Goal: Task Accomplishment & Management: Use online tool/utility

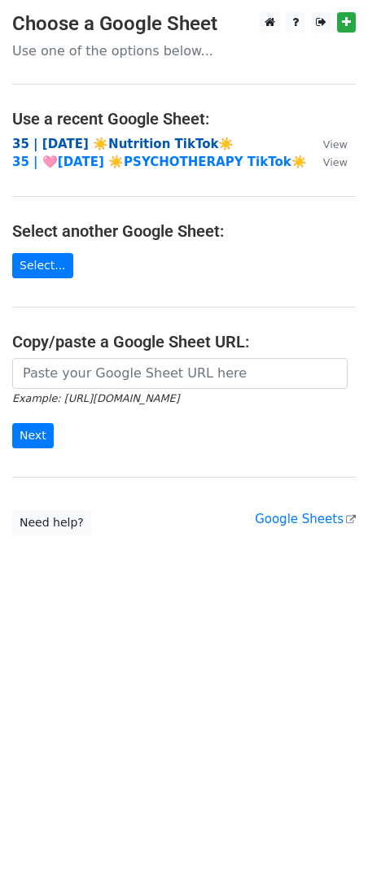
click at [139, 145] on strong "35 | AUG 29 ☀️Nutrition TikTok☀️" at bounding box center [122, 144] width 221 height 15
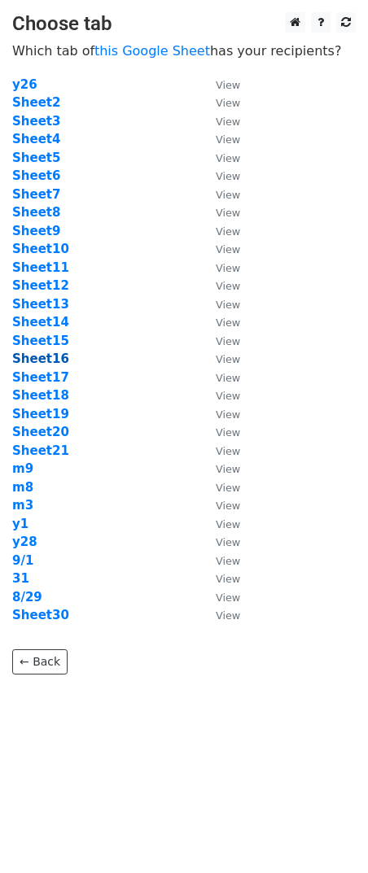
click at [49, 355] on strong "Sheet16" at bounding box center [40, 358] width 57 height 15
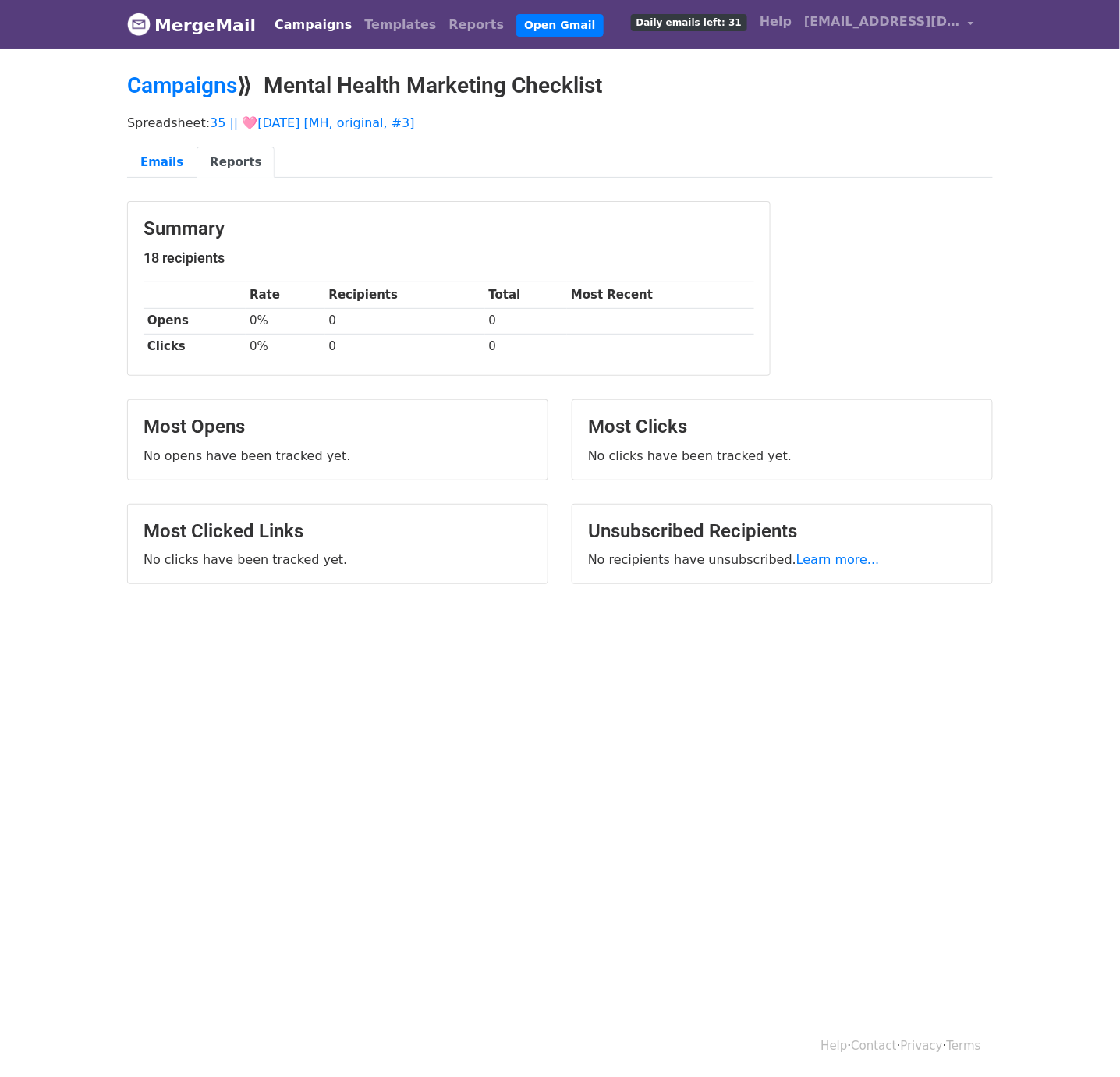
click at [282, 34] on link "Campaigns" at bounding box center [314, 25] width 90 height 32
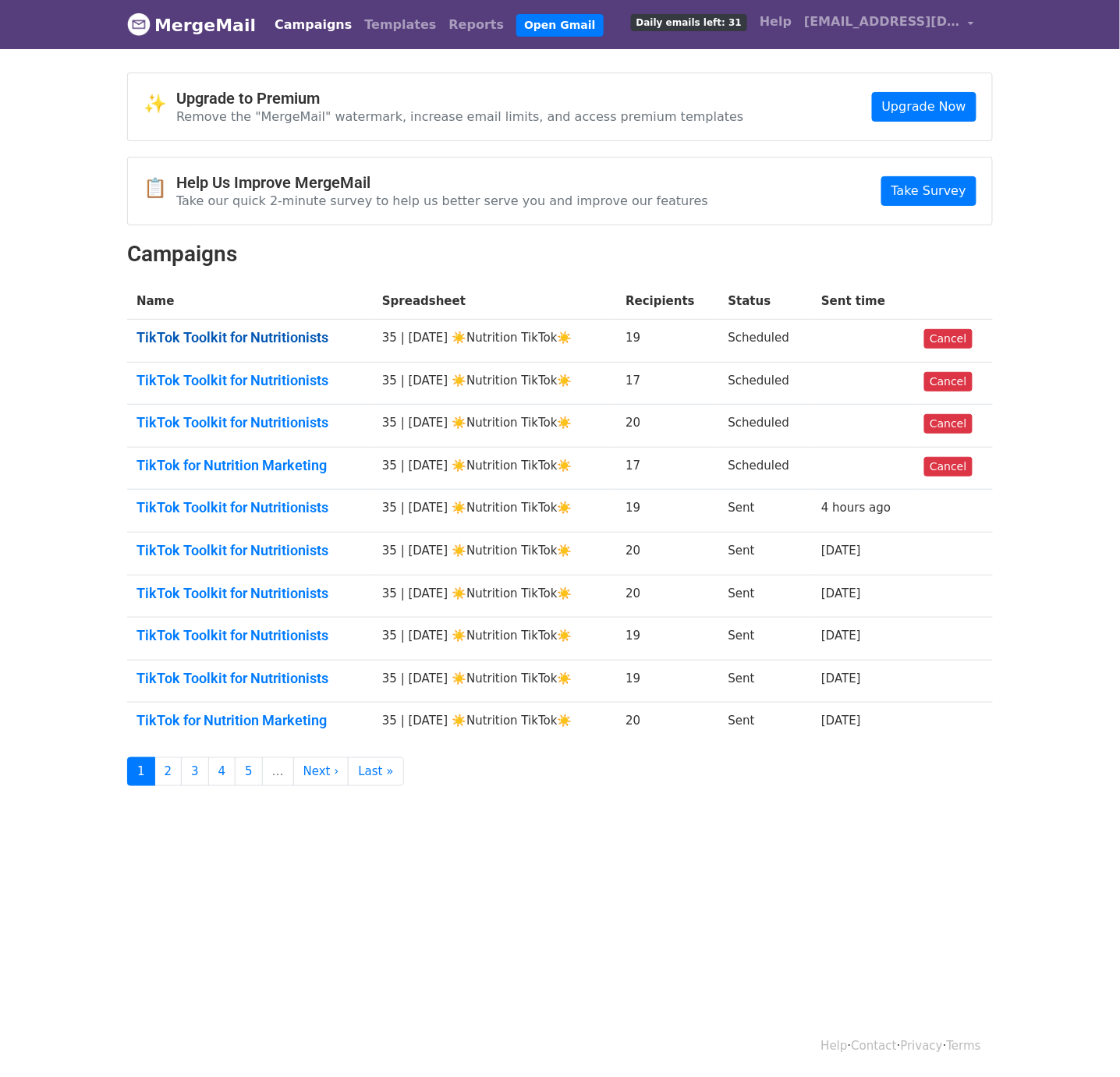
click at [288, 339] on link "TikTok Toolkit for Nutritionists" at bounding box center [249, 338] width 227 height 17
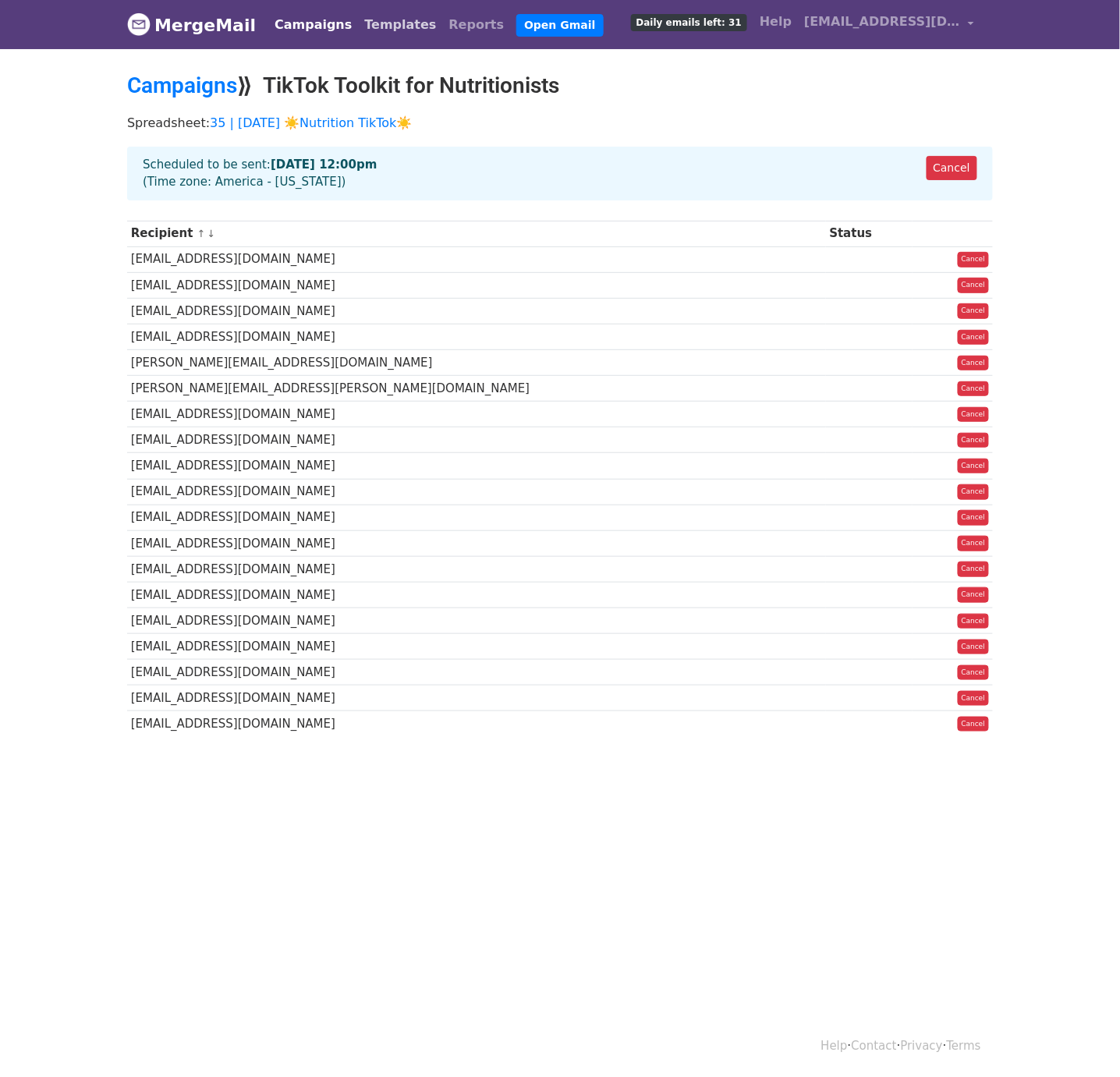
click at [378, 23] on link "Templates" at bounding box center [400, 25] width 84 height 32
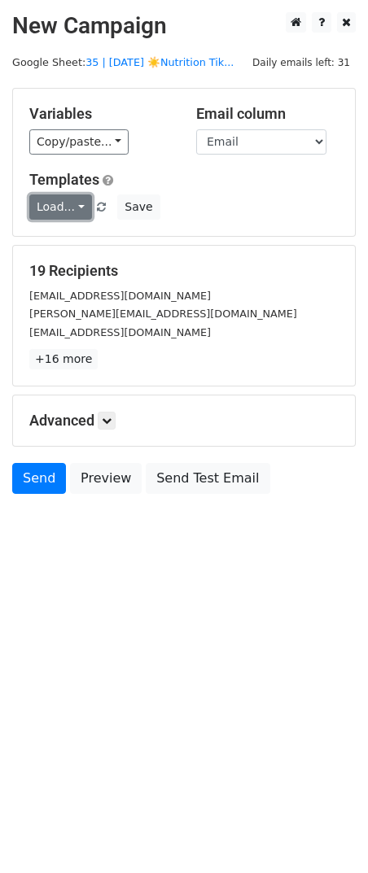
click at [63, 207] on link "Load..." at bounding box center [60, 206] width 63 height 25
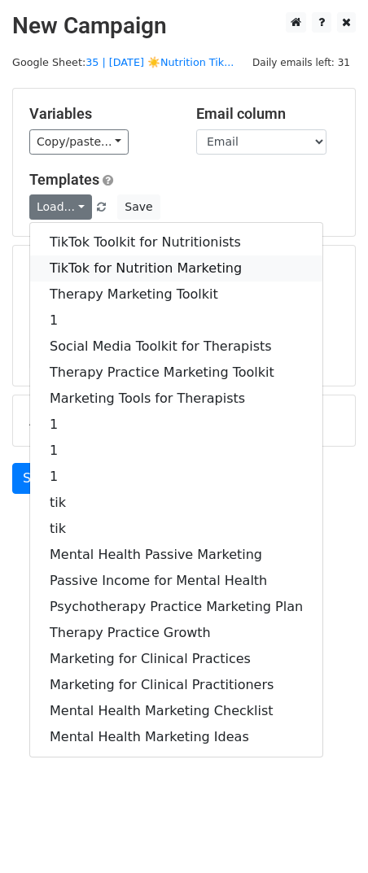
click at [117, 263] on link "TikTok for Nutrition Marketing" at bounding box center [176, 268] width 292 height 26
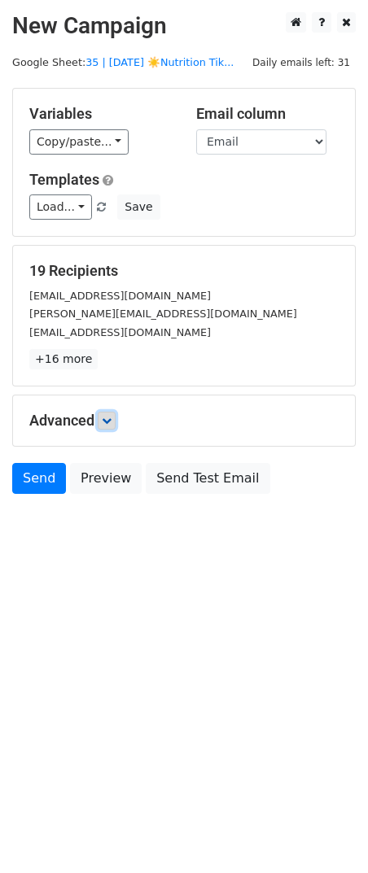
click at [109, 425] on link at bounding box center [107, 421] width 18 height 18
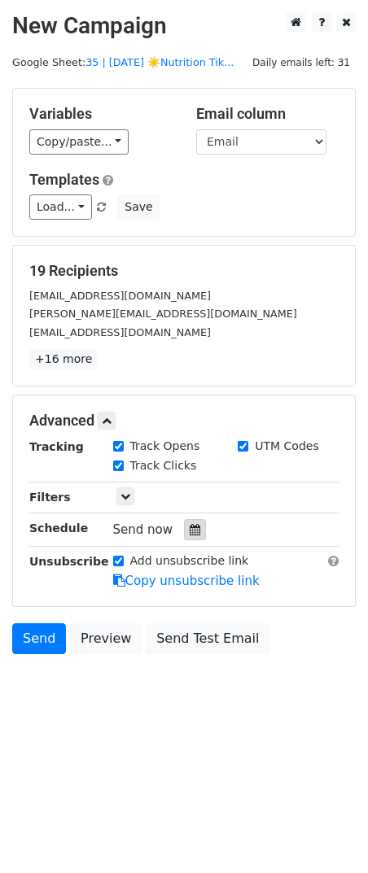
click at [190, 526] on icon at bounding box center [194, 529] width 11 height 11
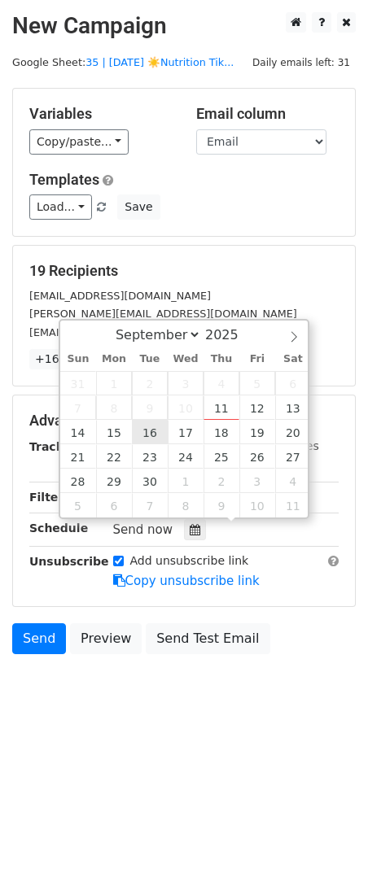
type input "2025-09-16 12:00"
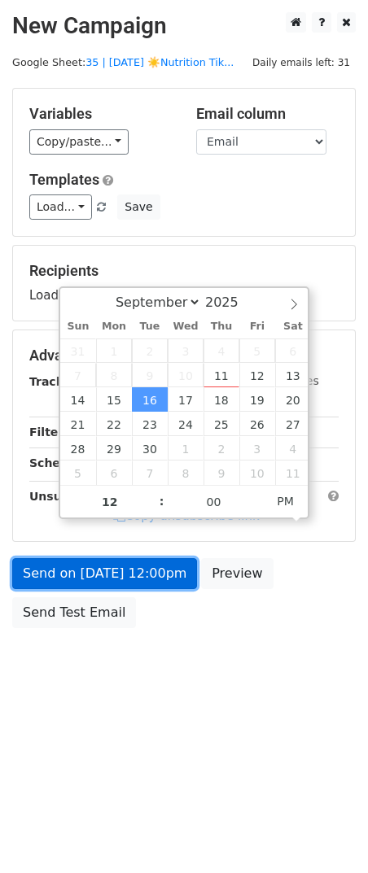
click at [122, 563] on link "Send on Sep 16 at 12:00pm" at bounding box center [104, 573] width 185 height 31
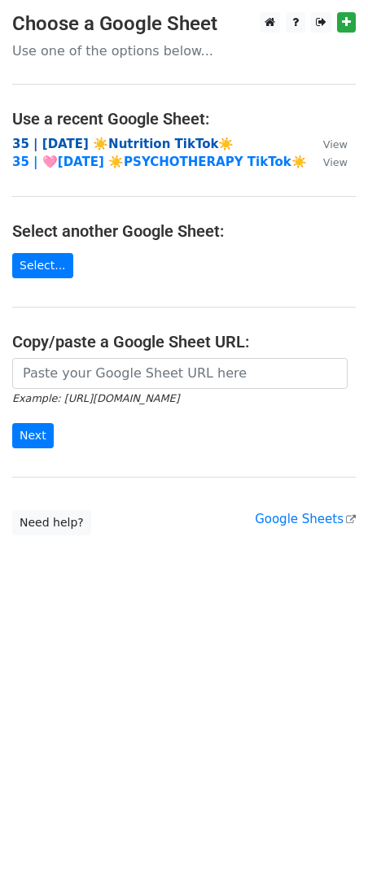
click at [158, 145] on strong "35 | AUG 29 ☀️Nutrition TikTok☀️" at bounding box center [122, 144] width 221 height 15
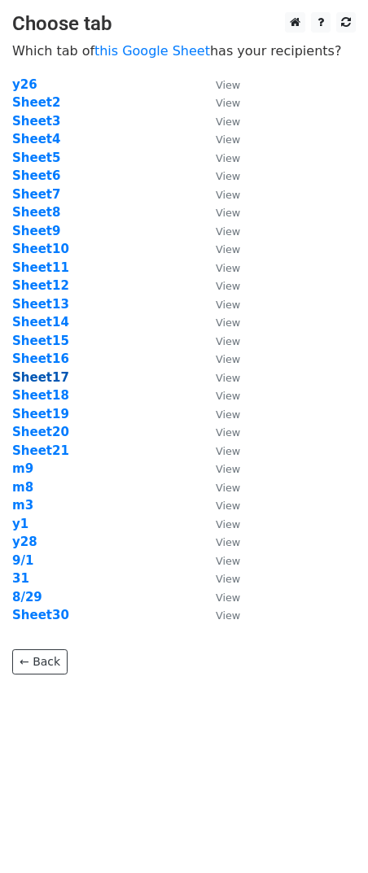
click at [47, 372] on strong "Sheet17" at bounding box center [40, 377] width 57 height 15
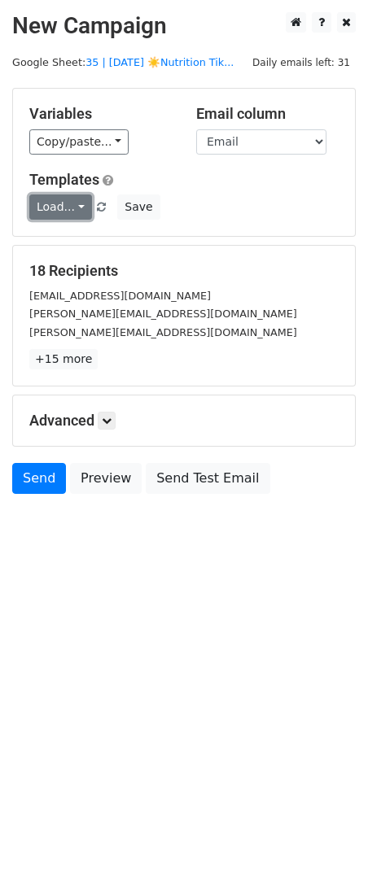
click at [64, 199] on link "Load..." at bounding box center [60, 206] width 63 height 25
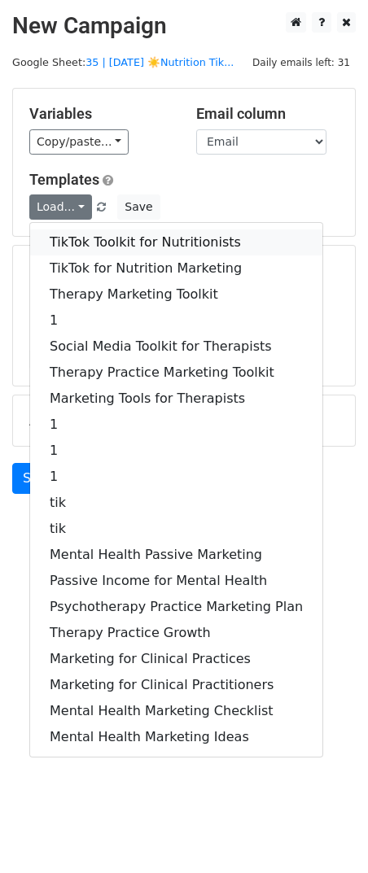
click at [98, 233] on link "TikTok Toolkit for Nutritionists" at bounding box center [176, 242] width 292 height 26
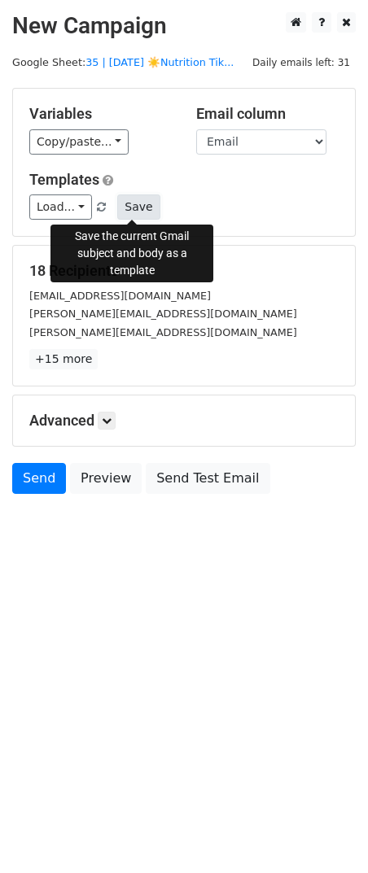
click at [134, 202] on button "Save" at bounding box center [138, 206] width 42 height 25
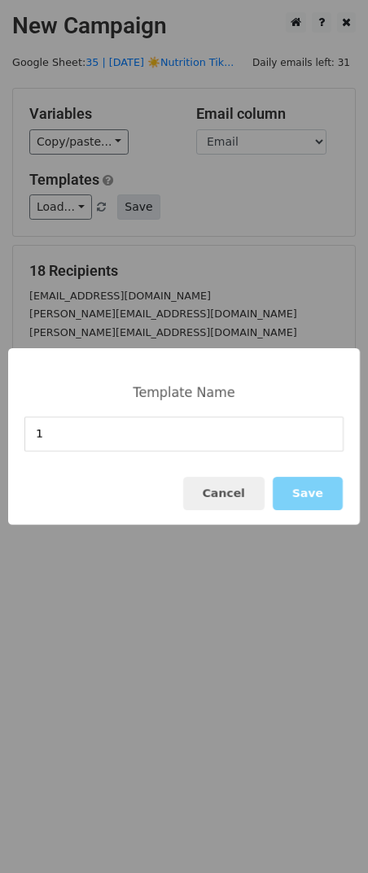
type input "1"
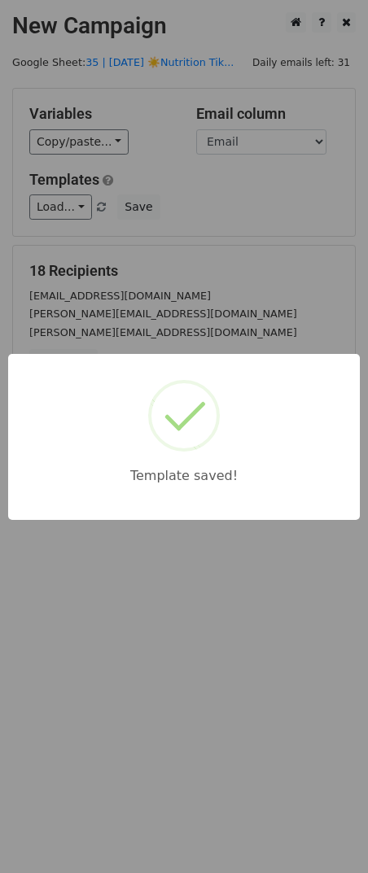
click at [166, 568] on div "Template saved!" at bounding box center [184, 436] width 368 height 873
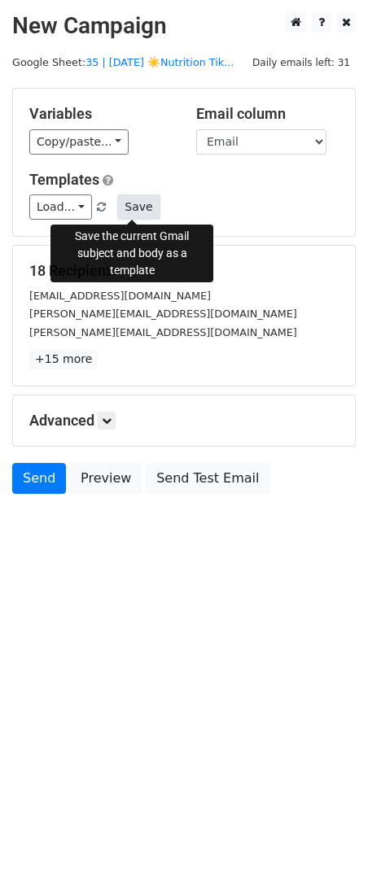
click at [128, 203] on button "Save" at bounding box center [138, 206] width 42 height 25
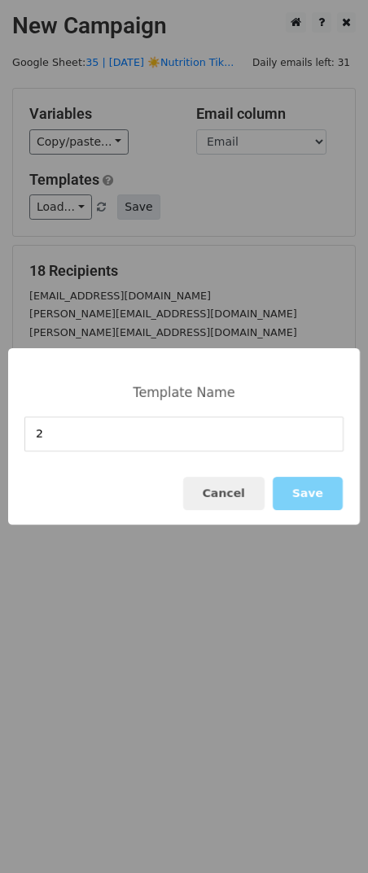
type input "2"
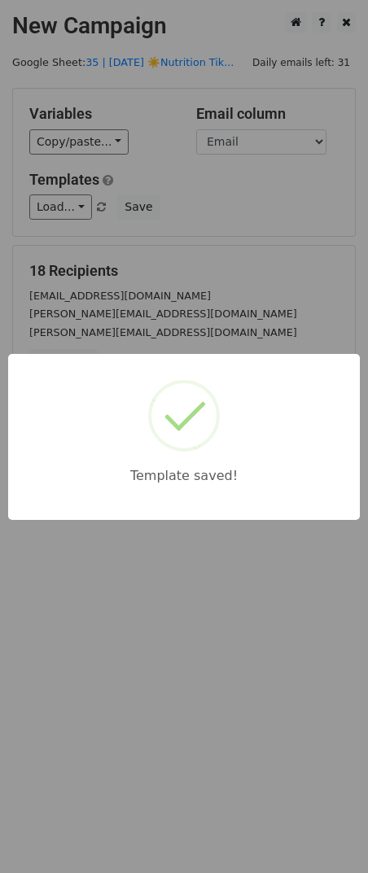
click at [181, 242] on div "Template saved!" at bounding box center [184, 436] width 368 height 873
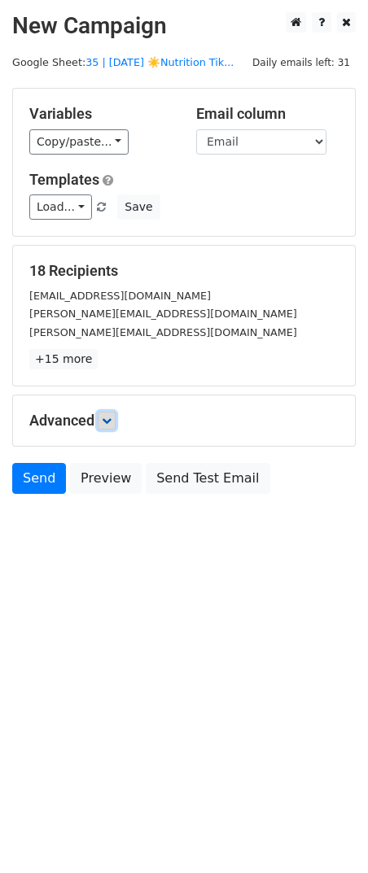
click at [111, 420] on icon at bounding box center [107, 421] width 10 height 10
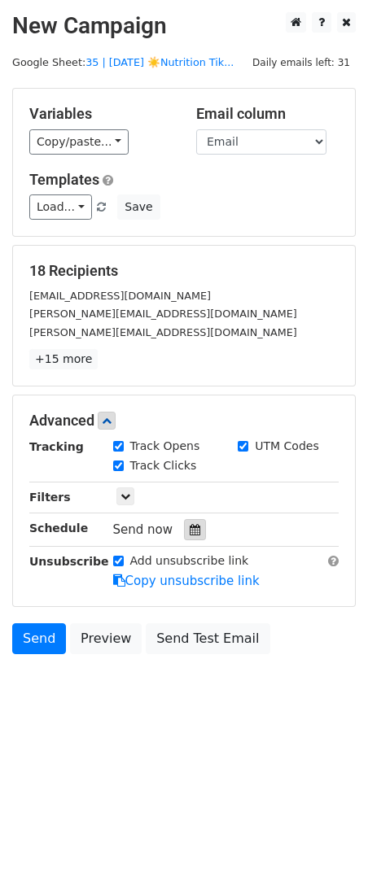
click at [189, 531] on icon at bounding box center [194, 529] width 11 height 11
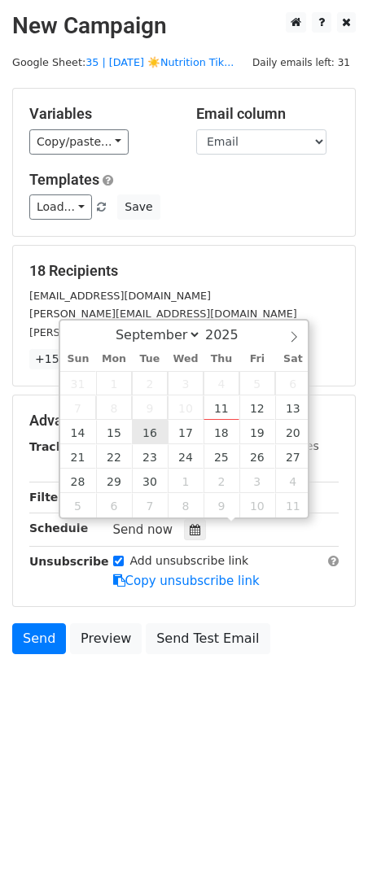
type input "2025-09-16 12:00"
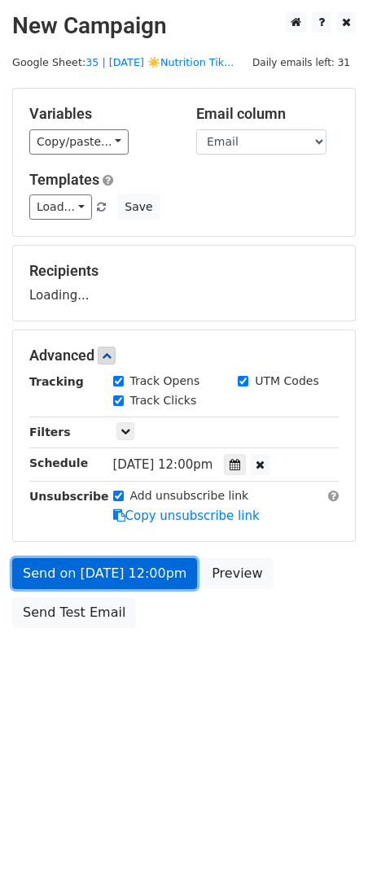
click at [118, 574] on link "Send on Sep 16 at 12:00pm" at bounding box center [104, 573] width 185 height 31
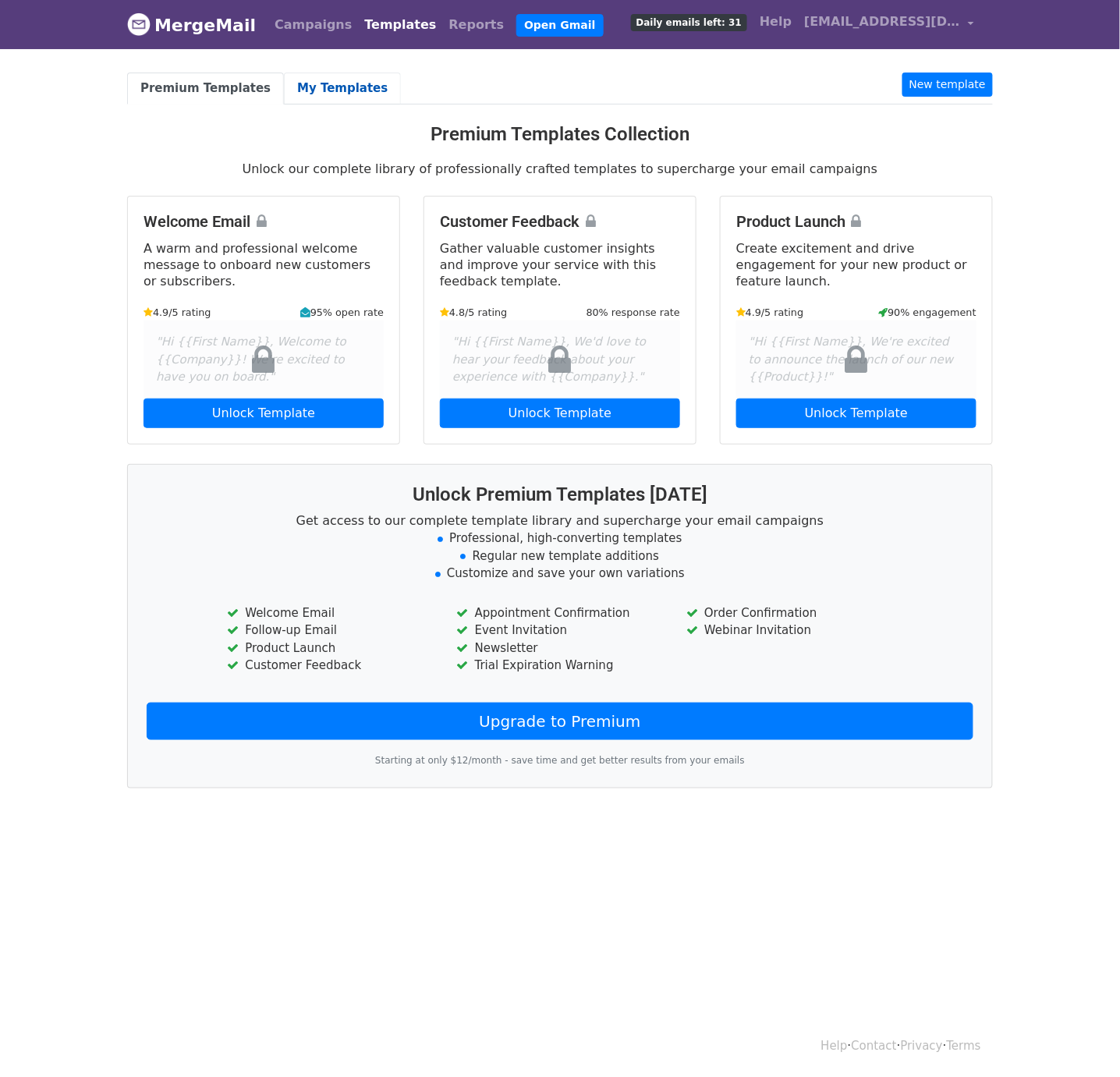
click at [344, 84] on link "My Templates" at bounding box center [342, 88] width 117 height 32
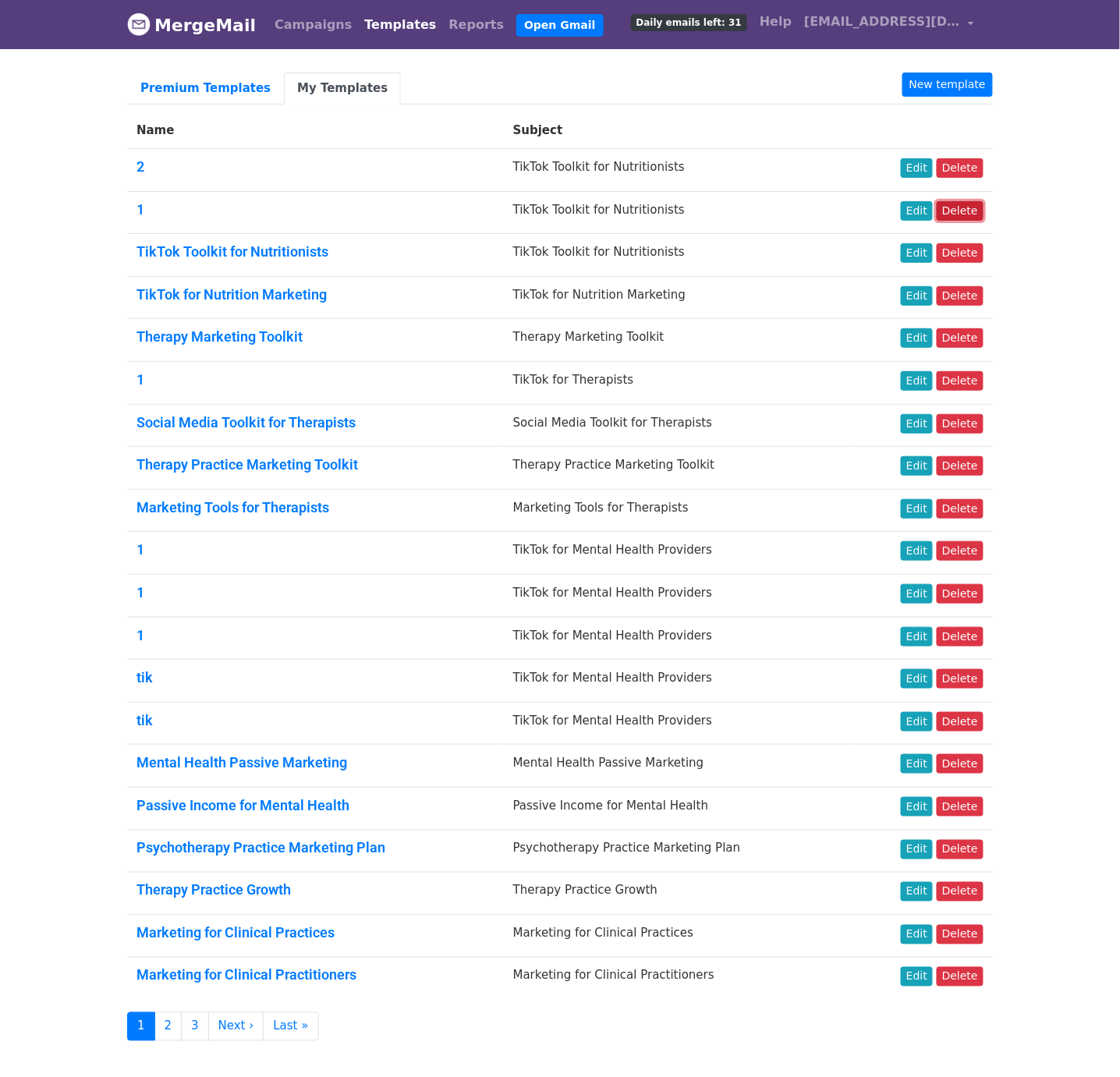
click at [958, 217] on link "Delete" at bounding box center [960, 211] width 47 height 19
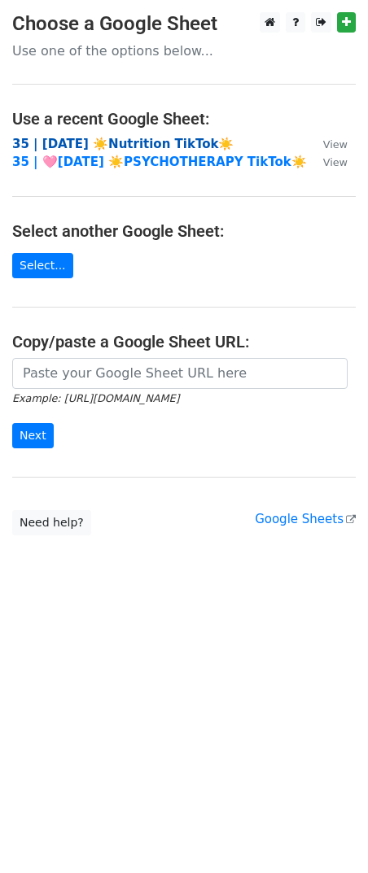
click at [88, 144] on strong "35 | AUG 29 ☀️Nutrition TikTok☀️" at bounding box center [122, 144] width 221 height 15
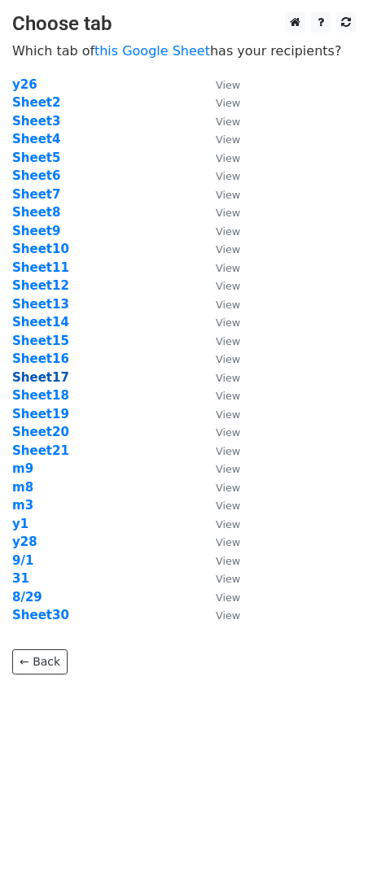
click at [43, 373] on strong "Sheet17" at bounding box center [40, 377] width 57 height 15
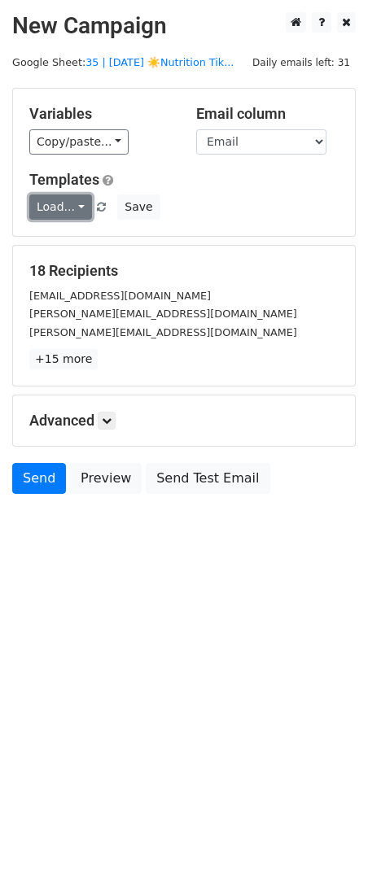
click at [61, 196] on link "Load..." at bounding box center [60, 206] width 63 height 25
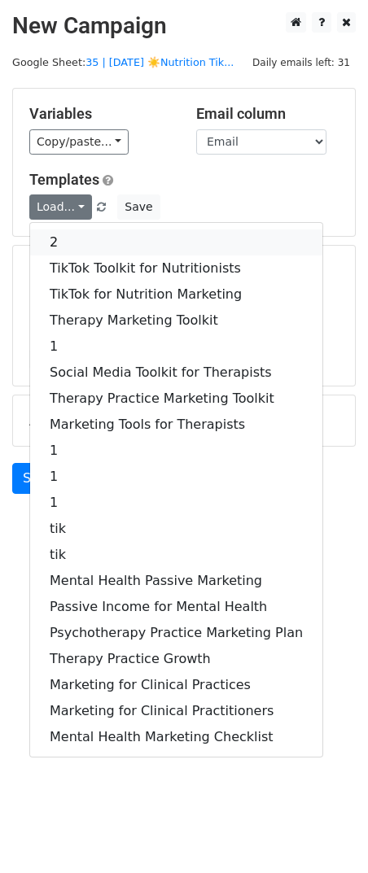
click at [85, 242] on link "2" at bounding box center [176, 242] width 292 height 26
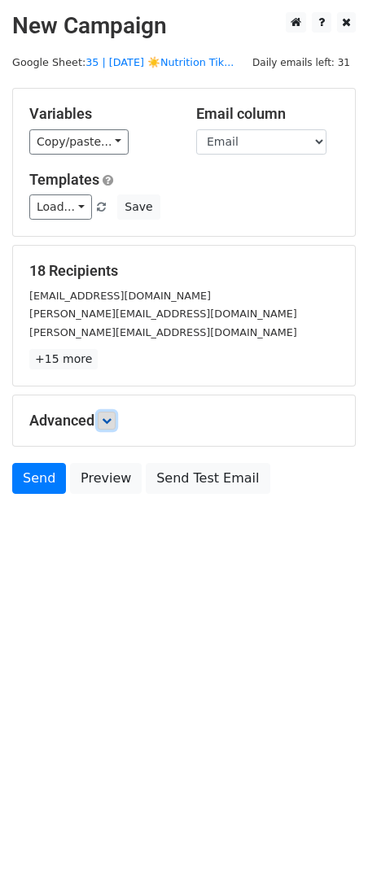
click at [111, 416] on icon at bounding box center [107, 421] width 10 height 10
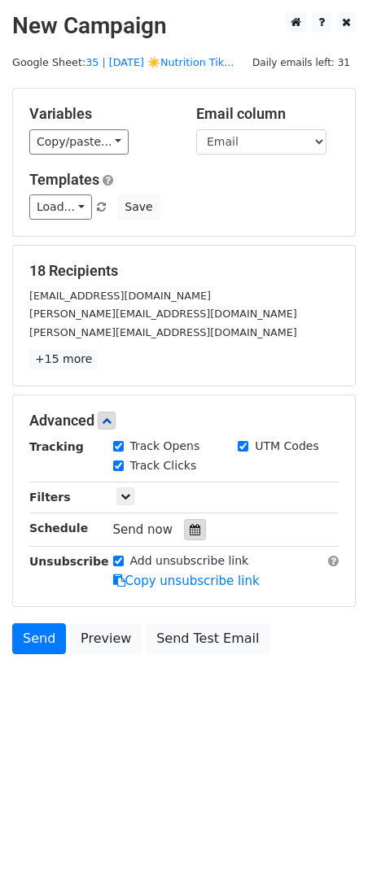
click at [191, 520] on div at bounding box center [195, 529] width 22 height 21
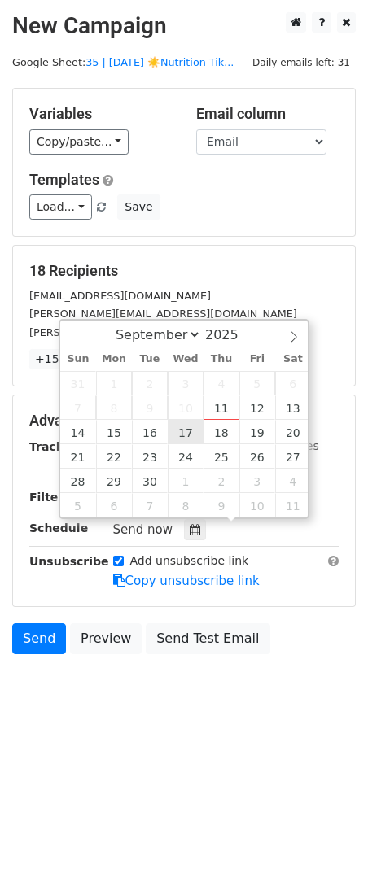
click at [188, 418] on div "31 1 2 3 4 5 6 7 8 9 10 11 12 13 14 15 16 17 18 19 20 21 22 23 24 25 26 27 28 2…" at bounding box center [185, 444] width 250 height 146
type input "2025-09-17 12:00"
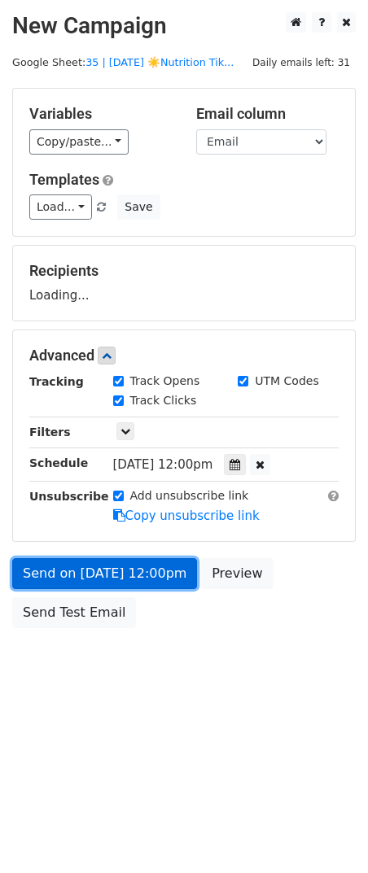
click at [124, 573] on link "Send on Sep 17 at 12:00pm" at bounding box center [104, 573] width 185 height 31
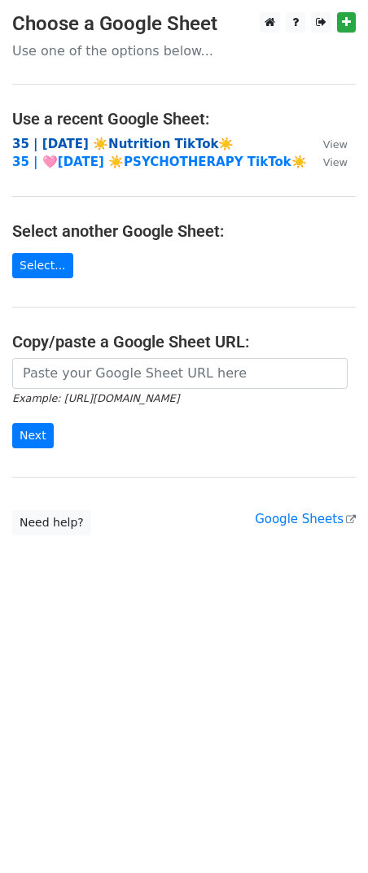
click at [104, 139] on strong "35 | AUG 29 ☀️Nutrition TikTok☀️" at bounding box center [122, 144] width 221 height 15
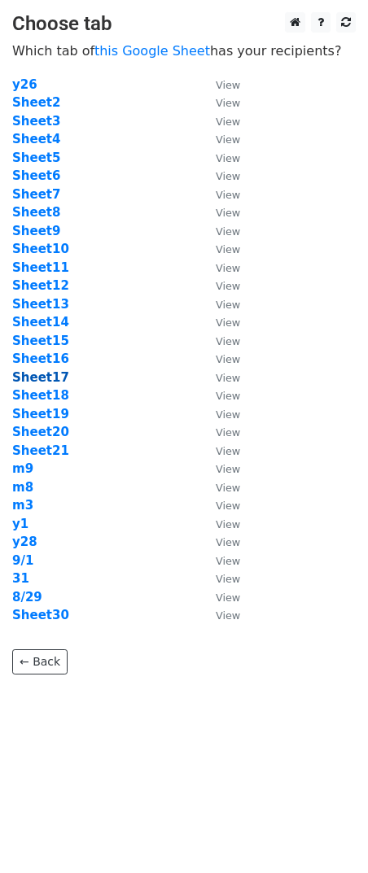
click at [48, 379] on strong "Sheet17" at bounding box center [40, 377] width 57 height 15
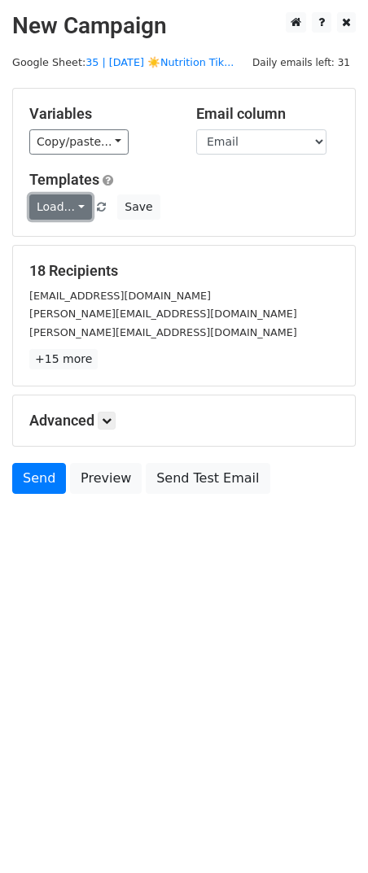
click at [63, 201] on link "Load..." at bounding box center [60, 206] width 63 height 25
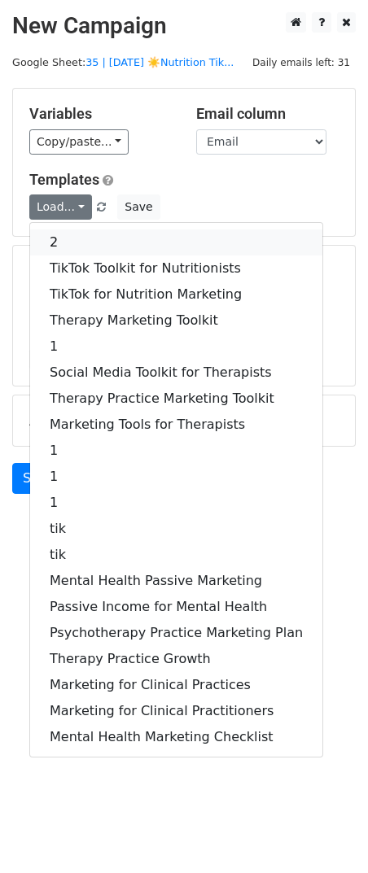
click at [87, 244] on link "2" at bounding box center [176, 242] width 292 height 26
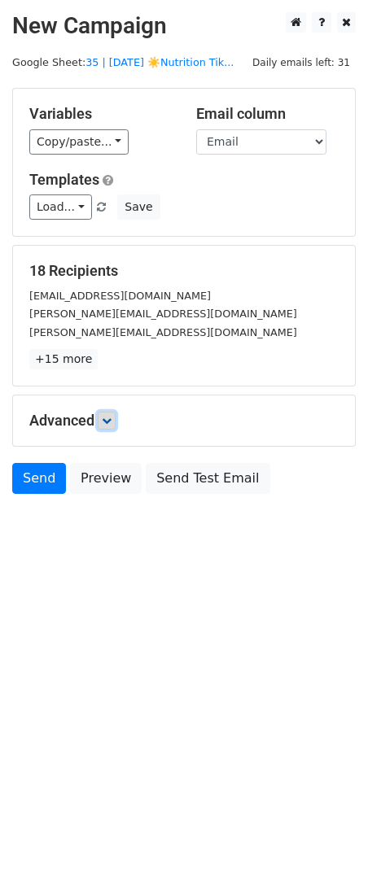
click at [105, 416] on icon at bounding box center [107, 421] width 10 height 10
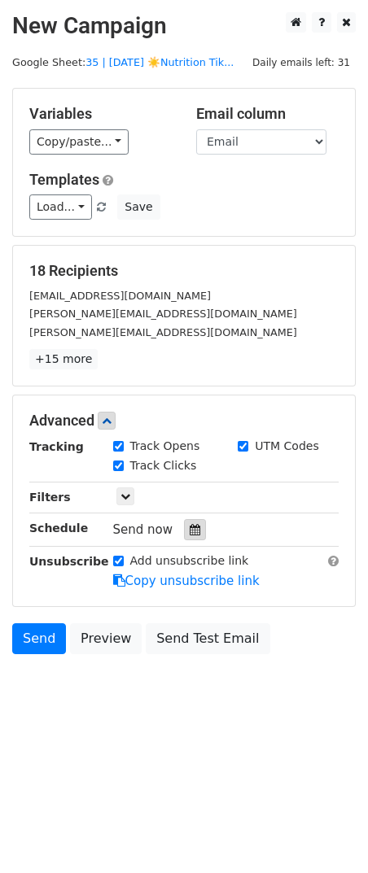
click at [189, 527] on icon at bounding box center [194, 529] width 11 height 11
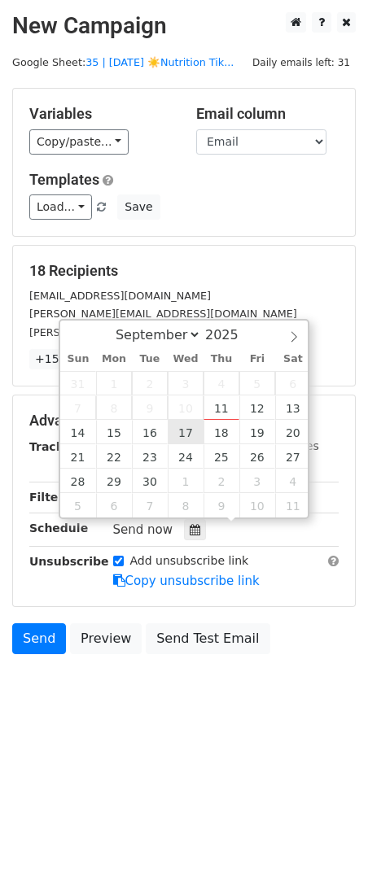
type input "[DATE] 12:00"
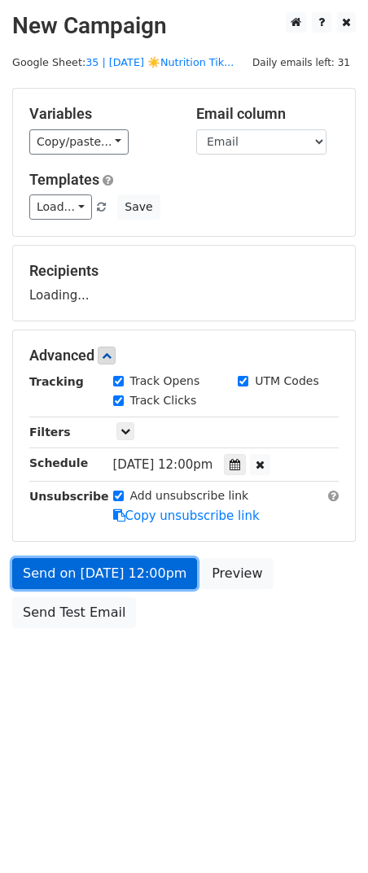
click at [157, 559] on link "Send on [DATE] 12:00pm" at bounding box center [104, 573] width 185 height 31
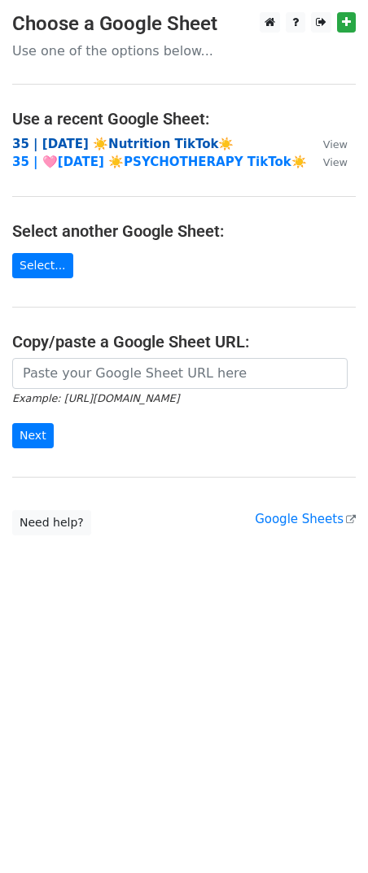
click at [102, 144] on strong "35 | [DATE] ☀️Nutrition TikTok☀️" at bounding box center [122, 144] width 221 height 15
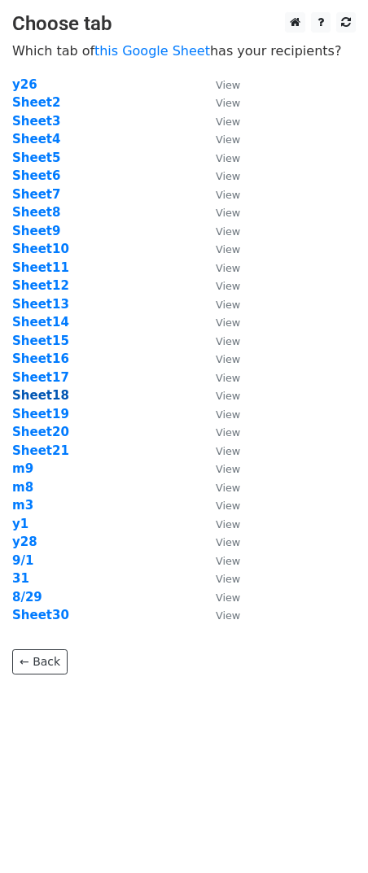
click at [50, 397] on strong "Sheet18" at bounding box center [40, 395] width 57 height 15
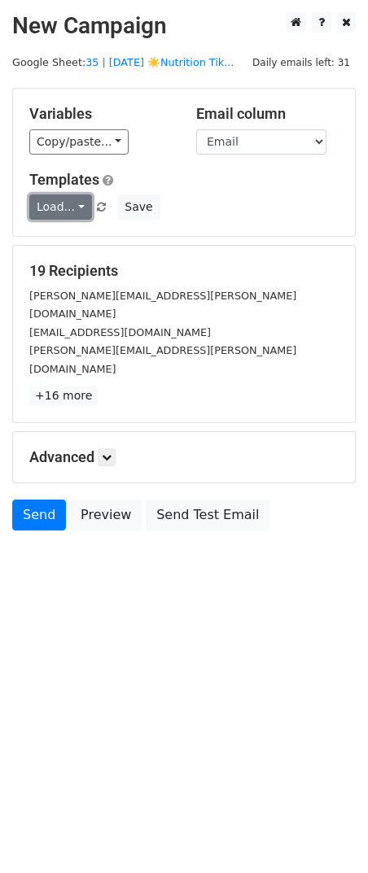
click at [65, 202] on link "Load..." at bounding box center [60, 206] width 63 height 25
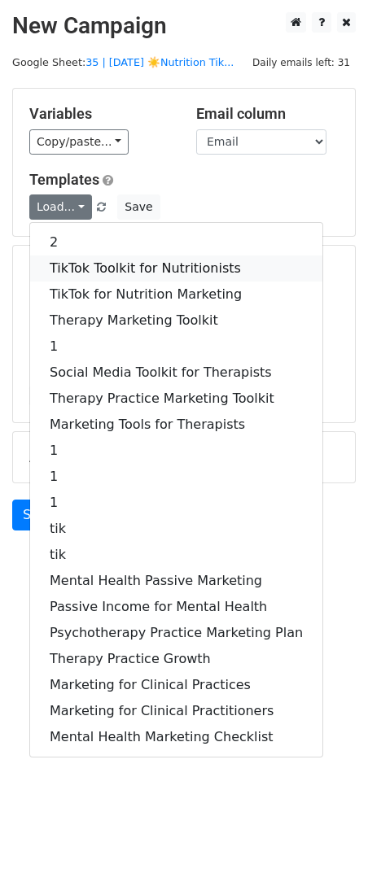
click at [77, 277] on link "TikTok Toolkit for Nutritionists" at bounding box center [176, 268] width 292 height 26
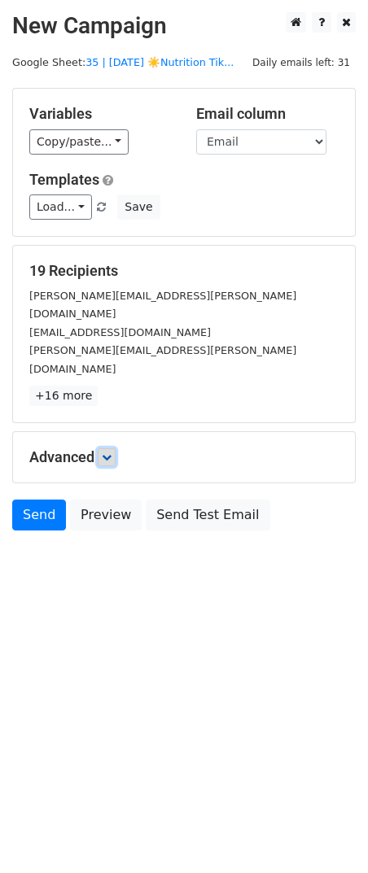
click at [105, 452] on icon at bounding box center [107, 457] width 10 height 10
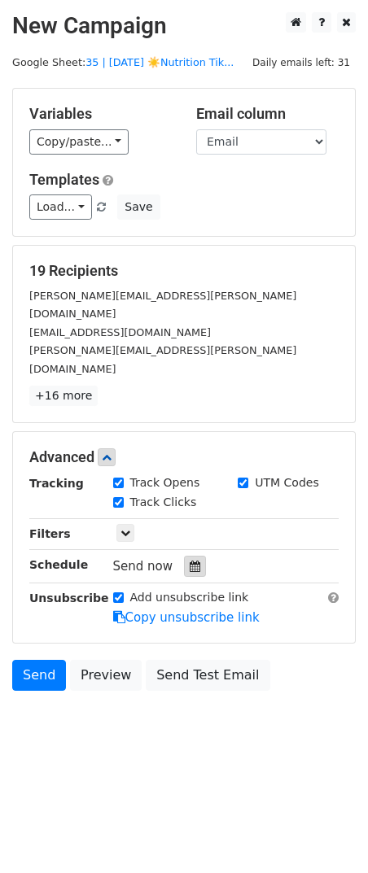
click at [189, 560] on icon at bounding box center [194, 565] width 11 height 11
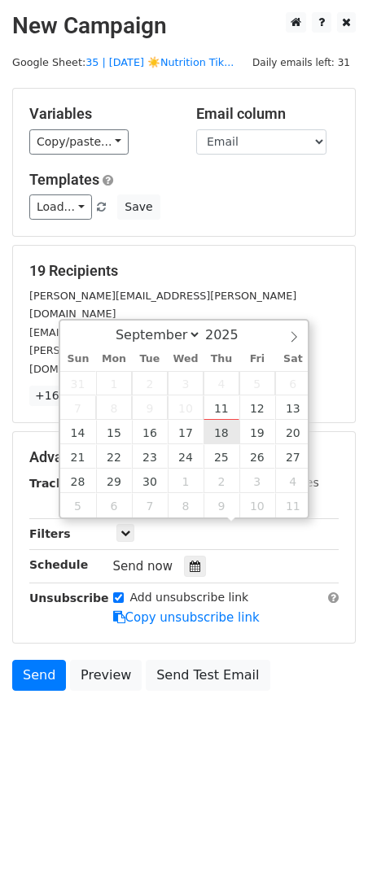
type input "2025-09-18 12:00"
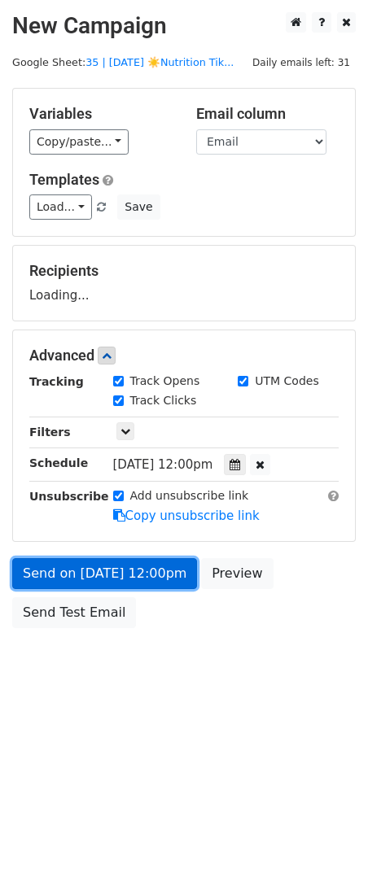
click at [144, 564] on link "Send on Sep 18 at 12:00pm" at bounding box center [104, 573] width 185 height 31
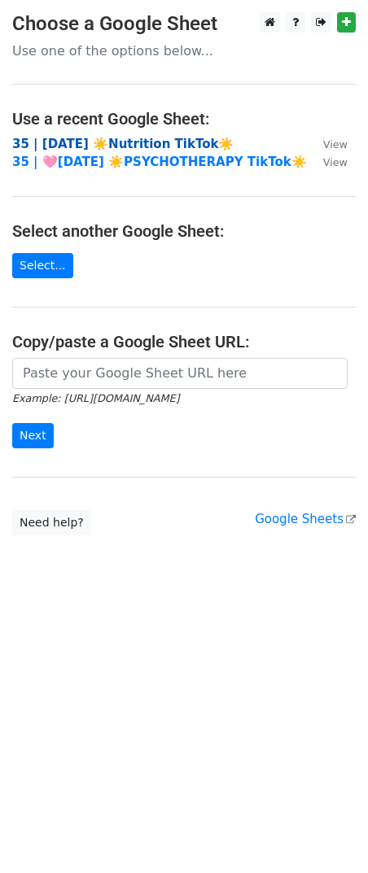
click at [85, 146] on strong "35 | [DATE] ☀️Nutrition TikTok☀️" at bounding box center [122, 144] width 221 height 15
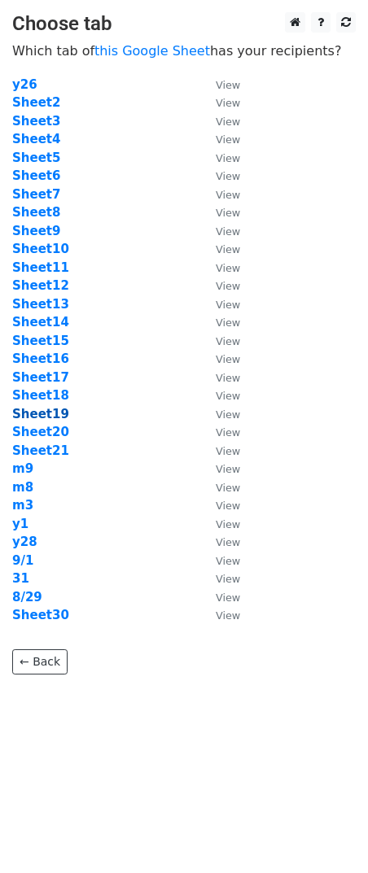
click at [41, 416] on strong "Sheet19" at bounding box center [40, 414] width 57 height 15
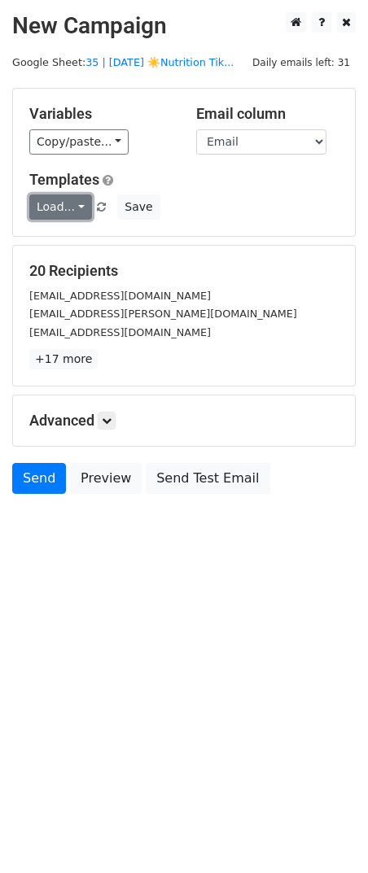
click at [79, 202] on link "Load..." at bounding box center [60, 206] width 63 height 25
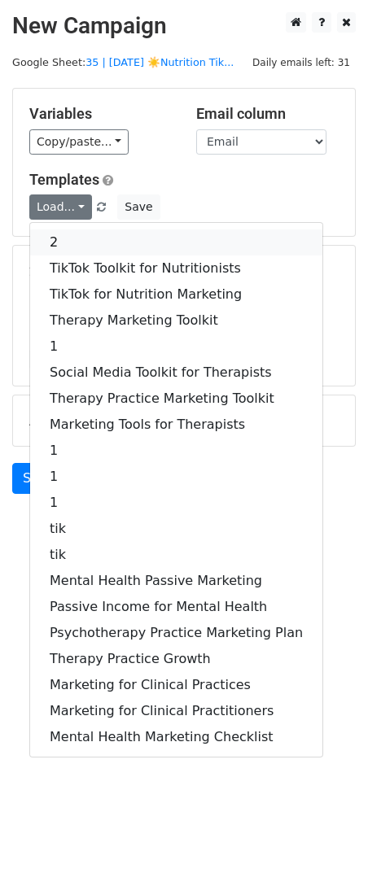
click at [89, 229] on link "2" at bounding box center [176, 242] width 292 height 26
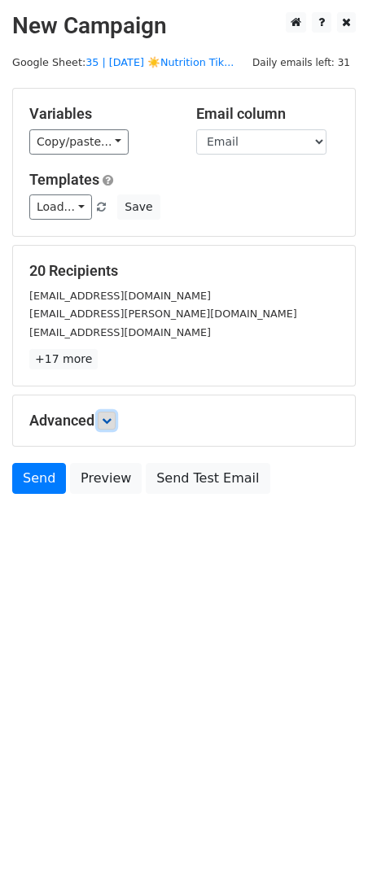
click at [107, 416] on icon at bounding box center [107, 421] width 10 height 10
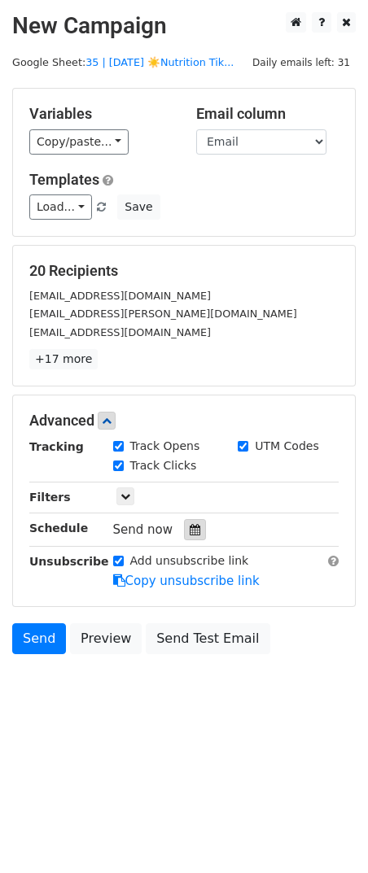
click at [189, 530] on icon at bounding box center [194, 529] width 11 height 11
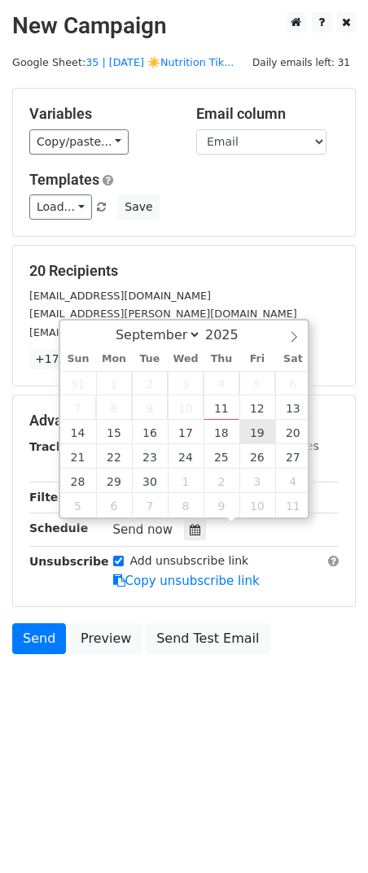
type input "2025-09-19 12:00"
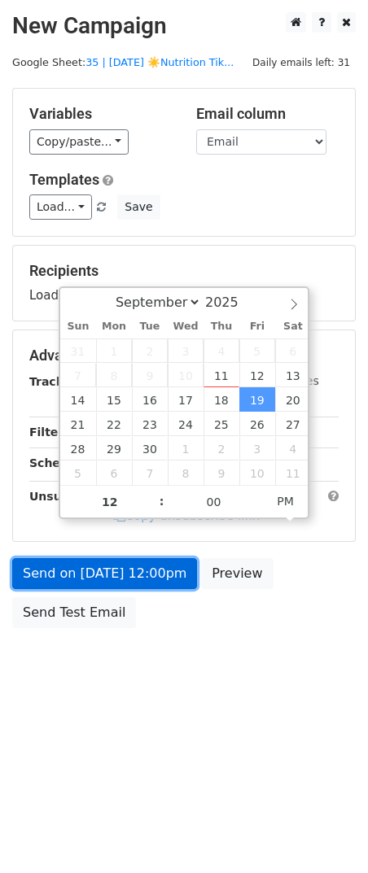
click at [147, 569] on link "Send on Sep 19 at 12:00pm" at bounding box center [104, 573] width 185 height 31
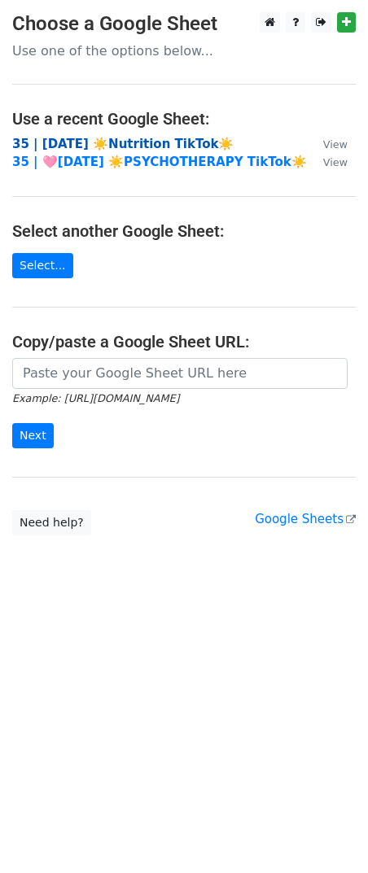
click at [168, 143] on strong "35 | [DATE] ☀️Nutrition TikTok☀️" at bounding box center [122, 144] width 221 height 15
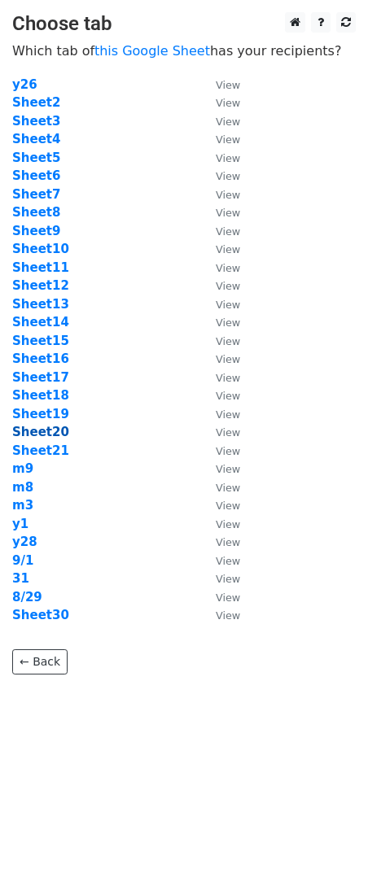
click at [50, 429] on strong "Sheet20" at bounding box center [40, 432] width 57 height 15
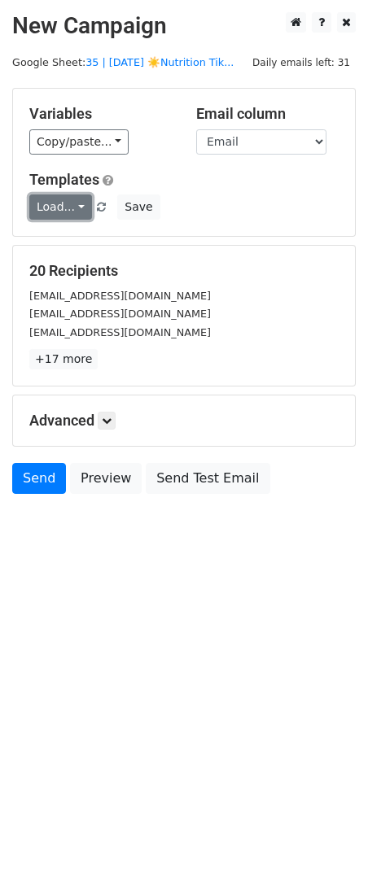
click at [67, 212] on link "Load..." at bounding box center [60, 206] width 63 height 25
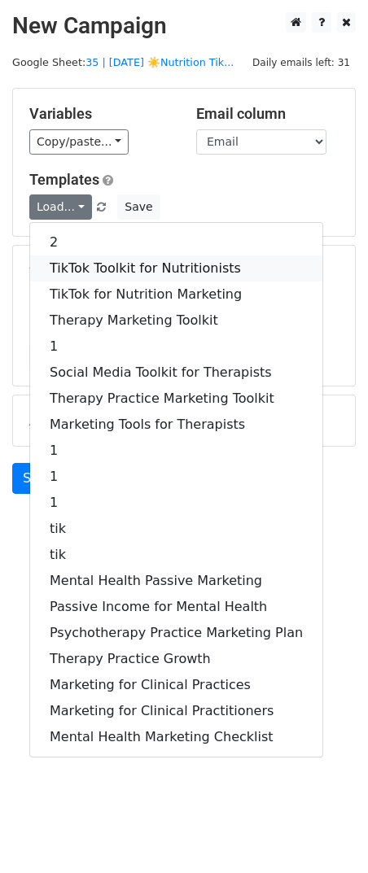
click at [72, 268] on link "TikTok Toolkit for Nutritionists" at bounding box center [176, 268] width 292 height 26
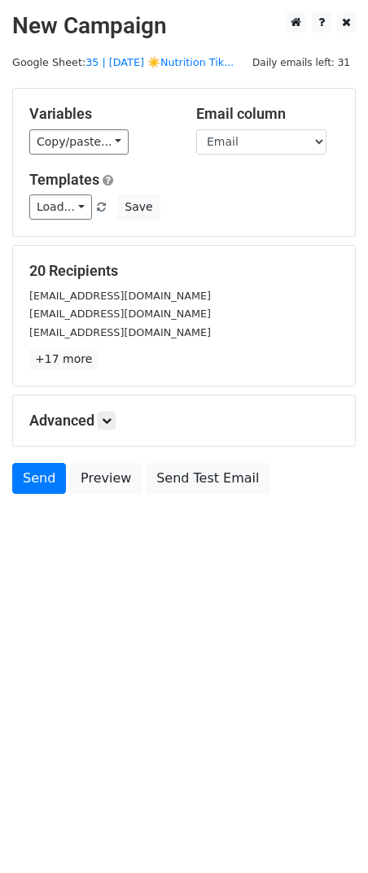
click at [107, 409] on div "Advanced Tracking Track Opens UTM Codes Track Clicks Filters Only include sprea…" at bounding box center [184, 420] width 342 height 50
click at [110, 416] on icon at bounding box center [107, 421] width 10 height 10
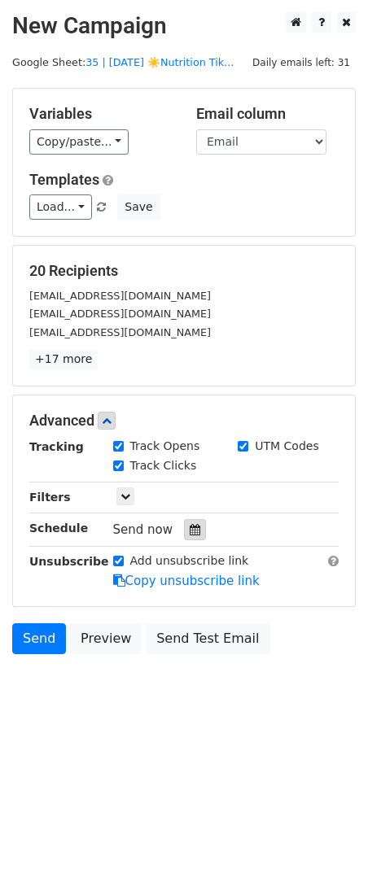
click at [189, 532] on icon at bounding box center [194, 529] width 11 height 11
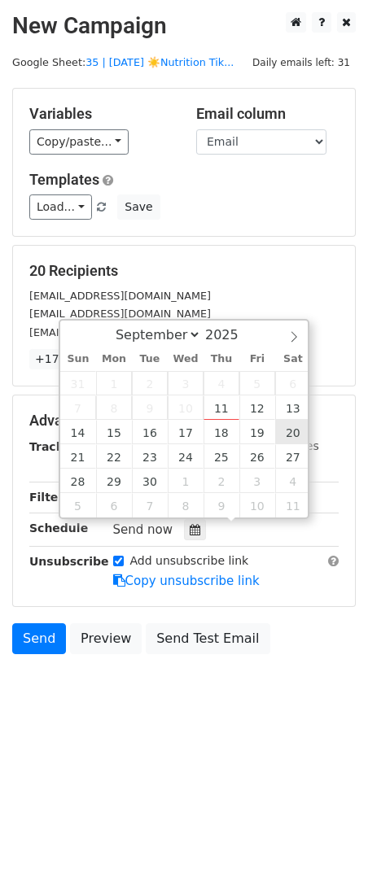
type input "2025-09-20 12:00"
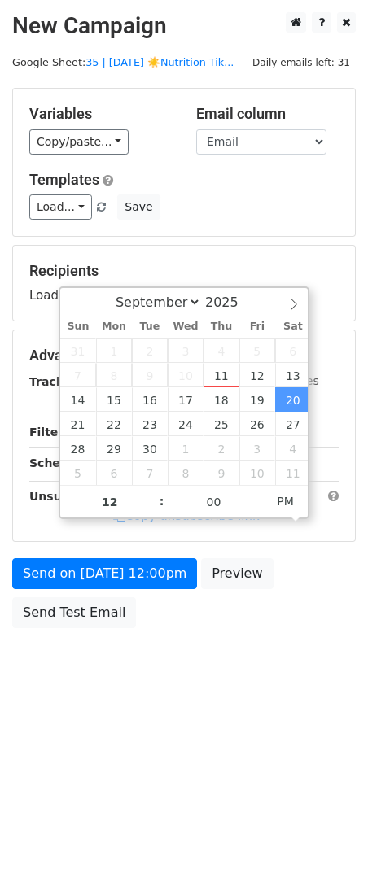
click at [147, 591] on div "Send on Sep 20 at 12:00pm Preview Send Test Email" at bounding box center [184, 597] width 368 height 78
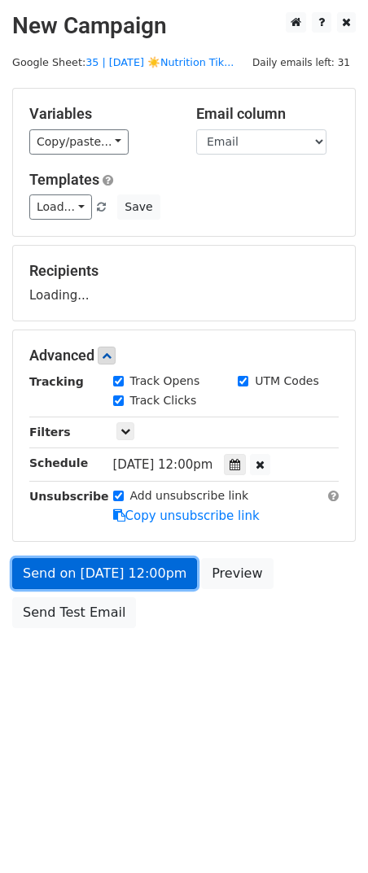
click at [156, 573] on link "Send on Sep 20 at 12:00pm" at bounding box center [104, 573] width 185 height 31
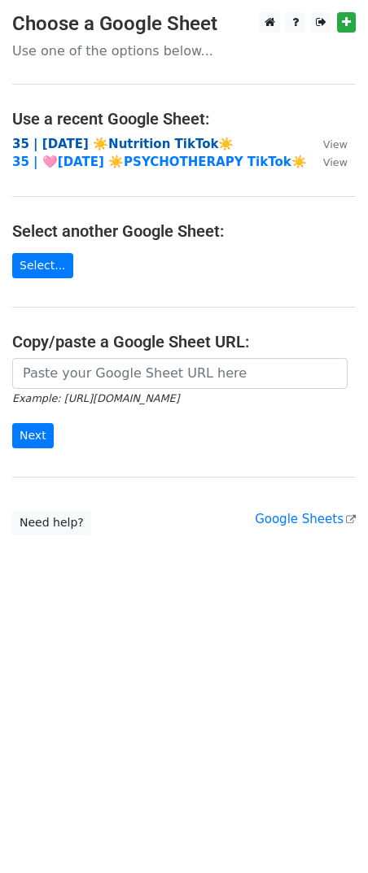
click at [135, 147] on strong "35 | [DATE] ☀️Nutrition TikTok☀️" at bounding box center [122, 144] width 221 height 15
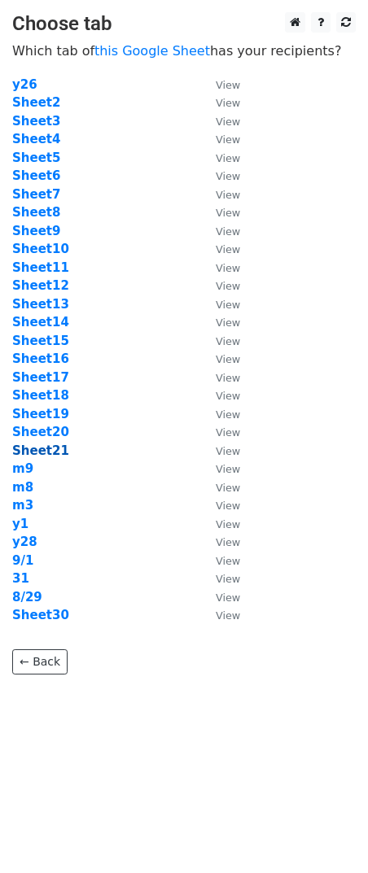
click at [46, 447] on strong "Sheet21" at bounding box center [40, 450] width 57 height 15
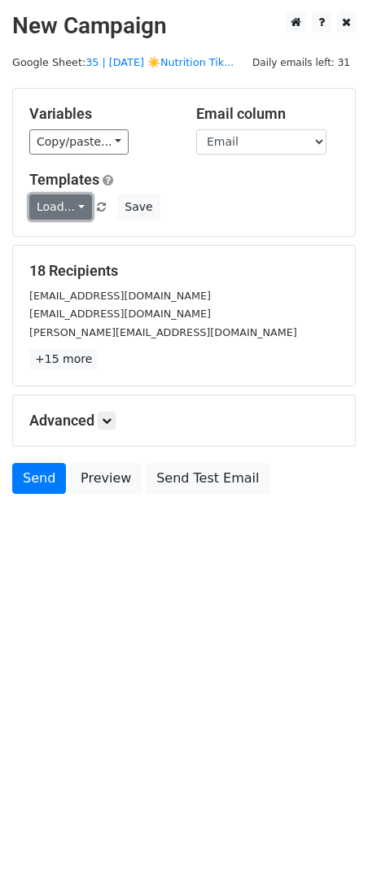
click at [69, 203] on link "Load..." at bounding box center [60, 206] width 63 height 25
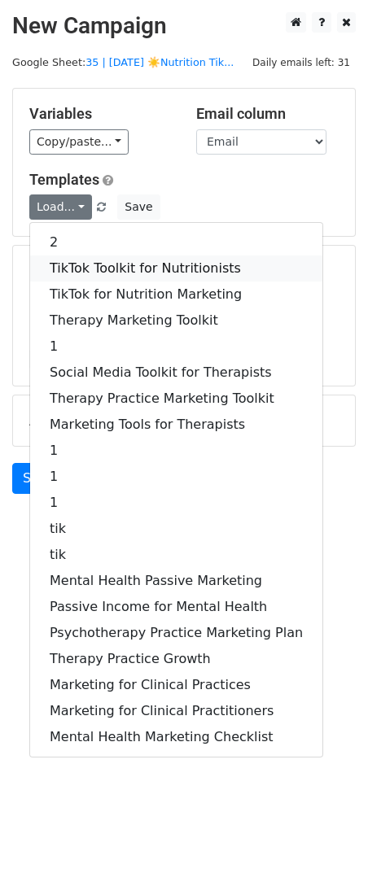
click at [82, 259] on link "TikTok Toolkit for Nutritionists" at bounding box center [176, 268] width 292 height 26
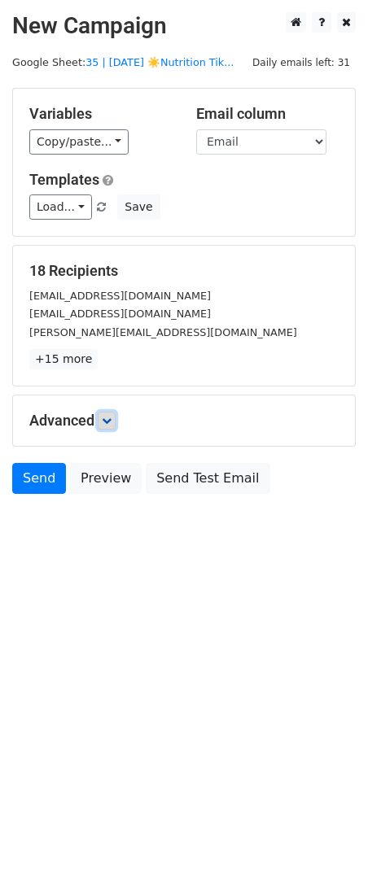
click at [107, 416] on icon at bounding box center [107, 421] width 10 height 10
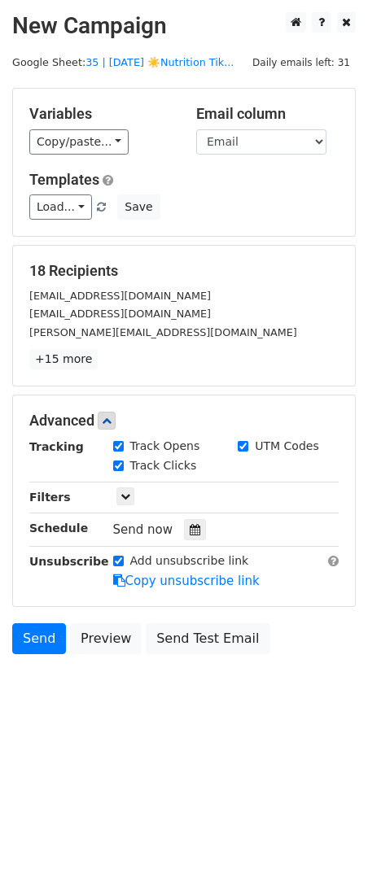
click at [56, 226] on div "Variables Copy/paste... {{Name}} {{Email}} Email column Name Email Templates Lo…" at bounding box center [184, 162] width 342 height 147
click at [71, 207] on link "Load..." at bounding box center [60, 206] width 63 height 25
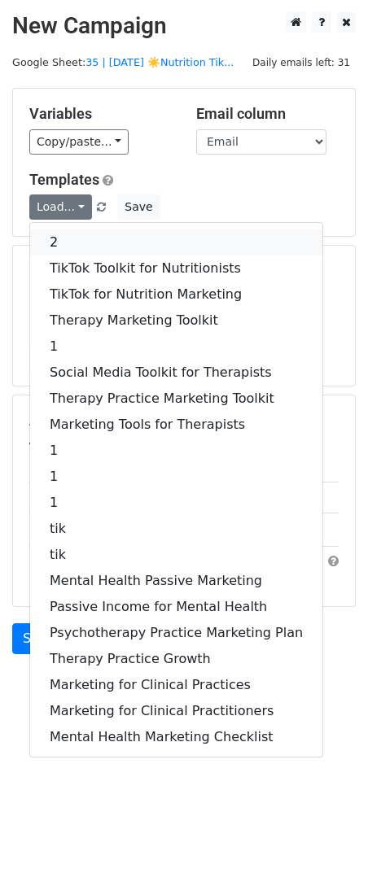
click at [90, 248] on link "2" at bounding box center [176, 242] width 292 height 26
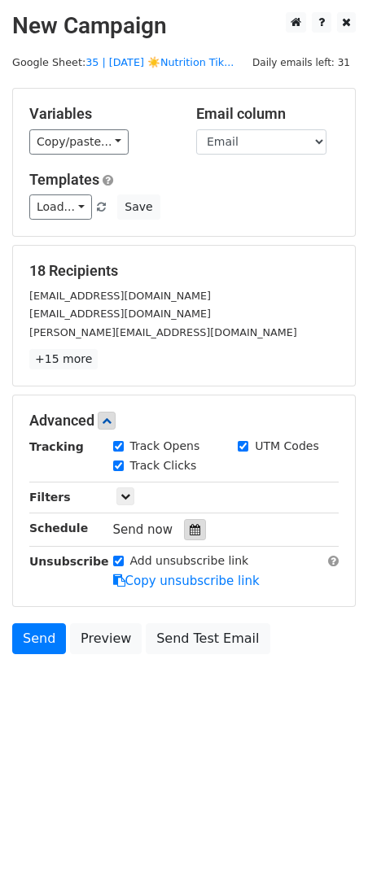
click at [189, 528] on icon at bounding box center [194, 529] width 11 height 11
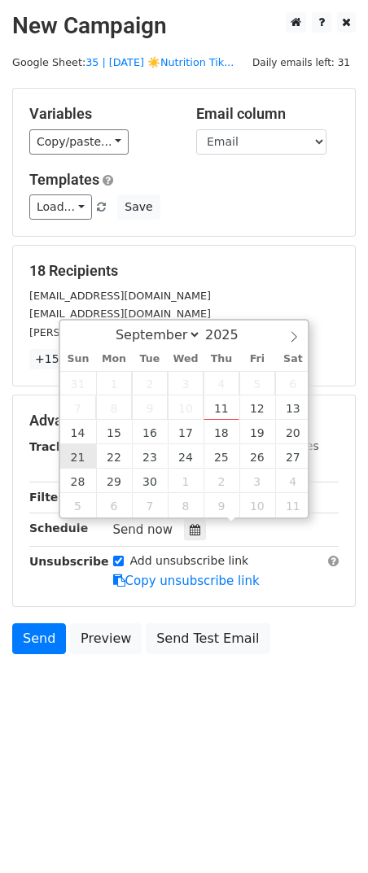
type input "[DATE] 12:00"
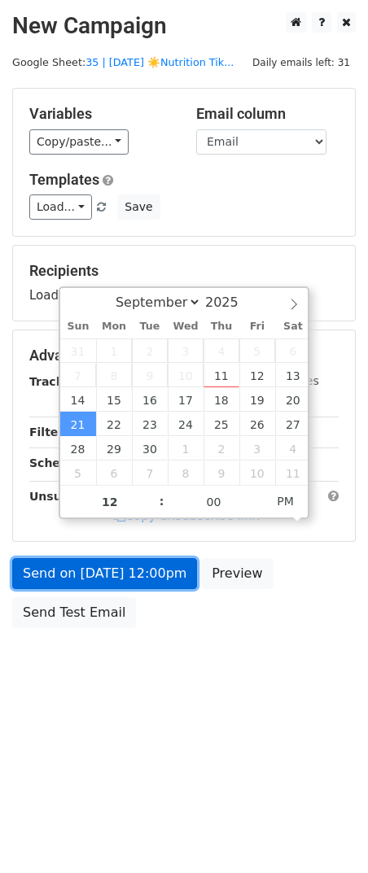
click at [79, 579] on link "Send on [DATE] 12:00pm" at bounding box center [104, 573] width 185 height 31
